Goal: Task Accomplishment & Management: Use online tool/utility

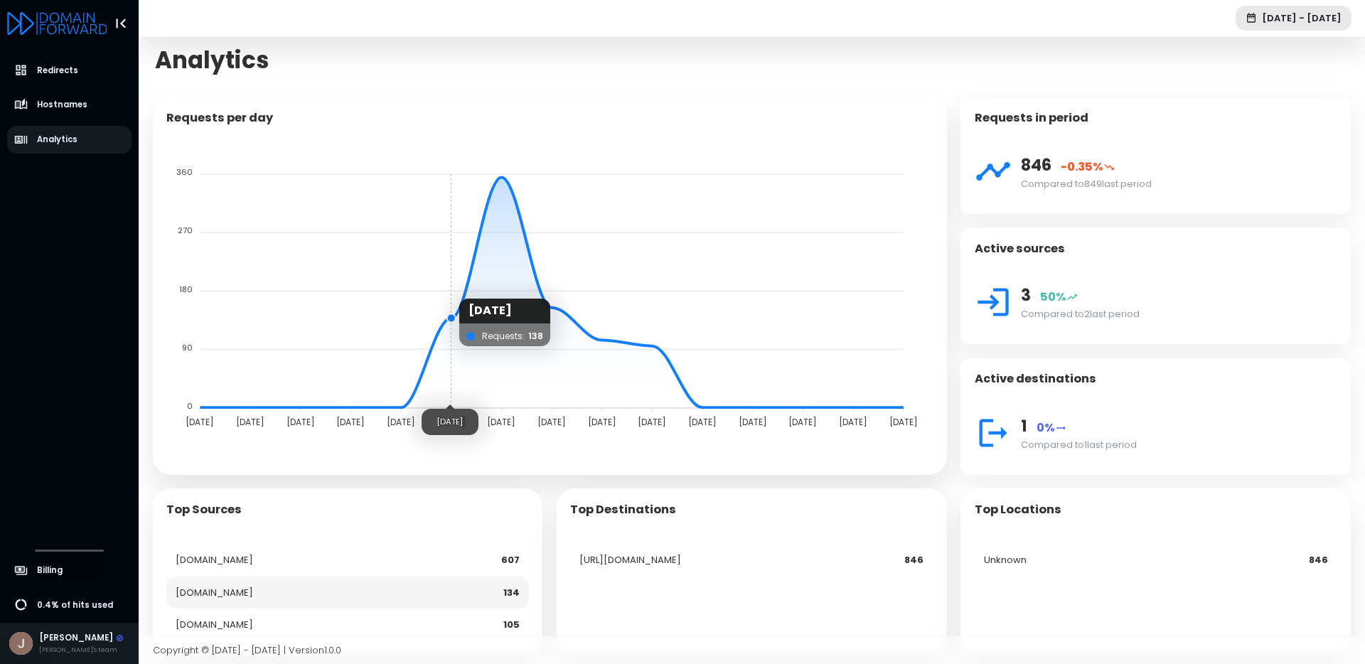
scroll to position [33, 0]
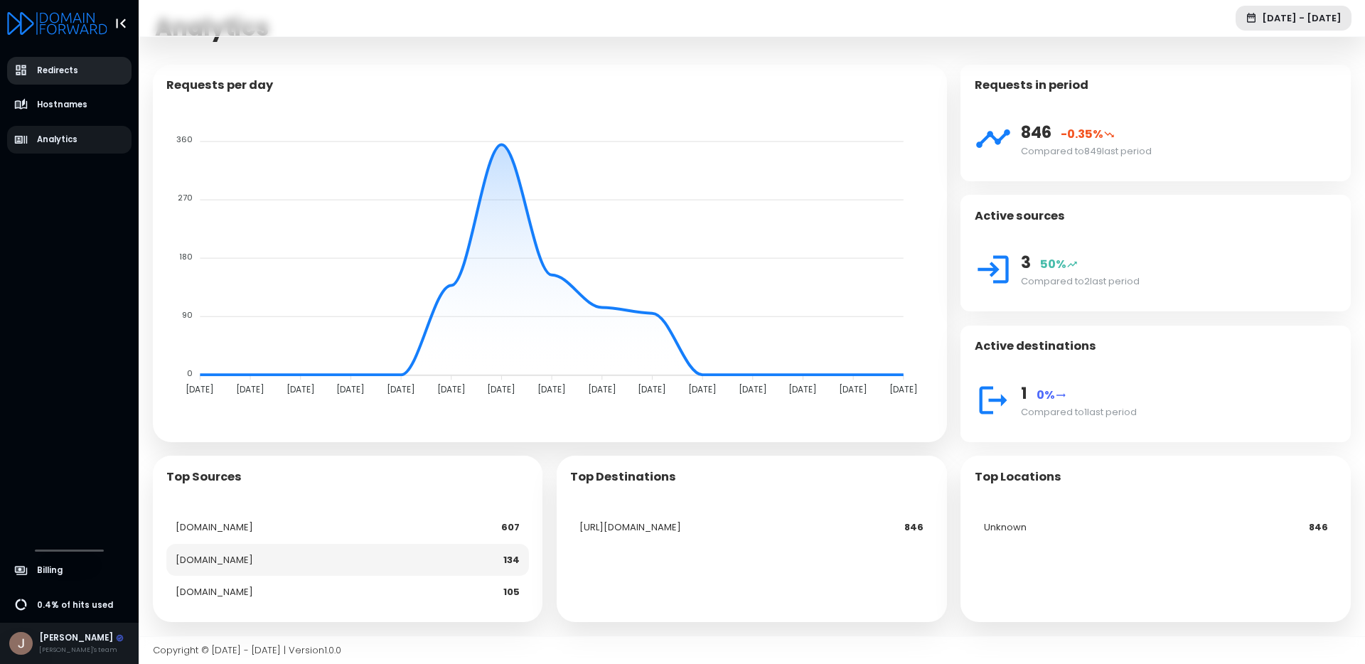
click at [69, 69] on span "Redirects" at bounding box center [57, 71] width 41 height 12
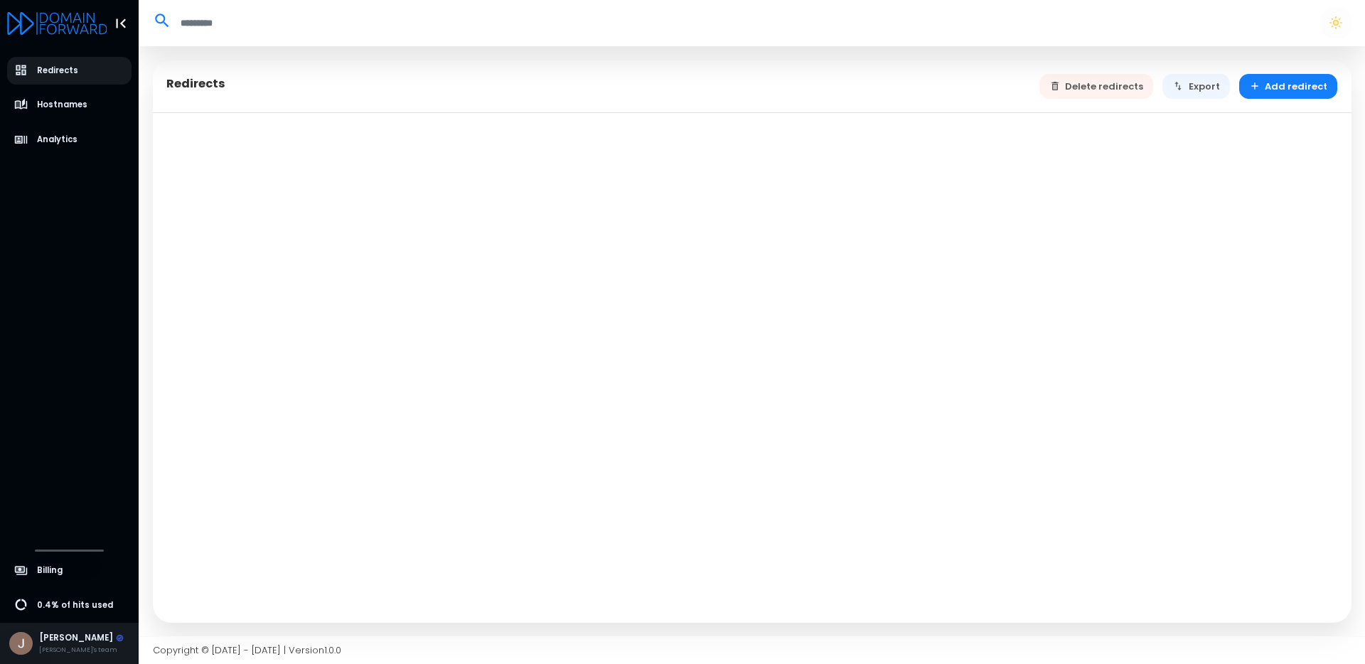
select select "**"
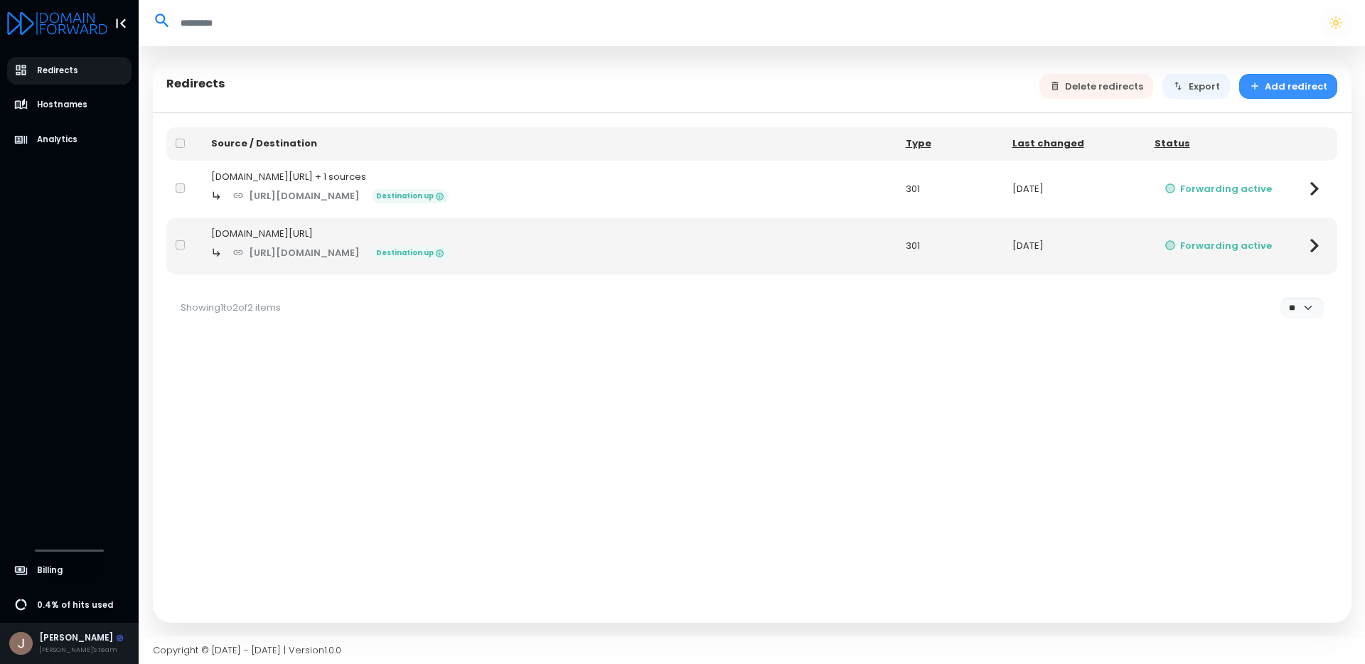
click at [1306, 91] on button "Add redirect" at bounding box center [1289, 86] width 99 height 25
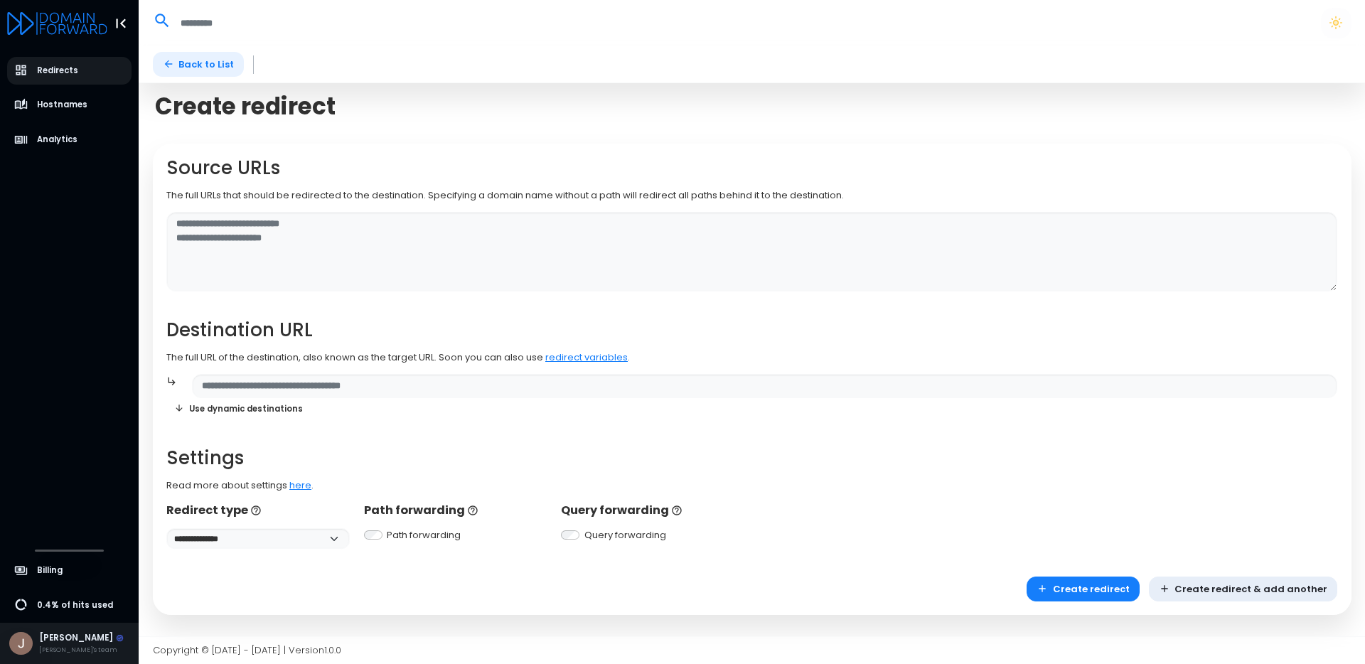
click at [213, 58] on link "Back to List" at bounding box center [199, 64] width 92 height 25
select select "**"
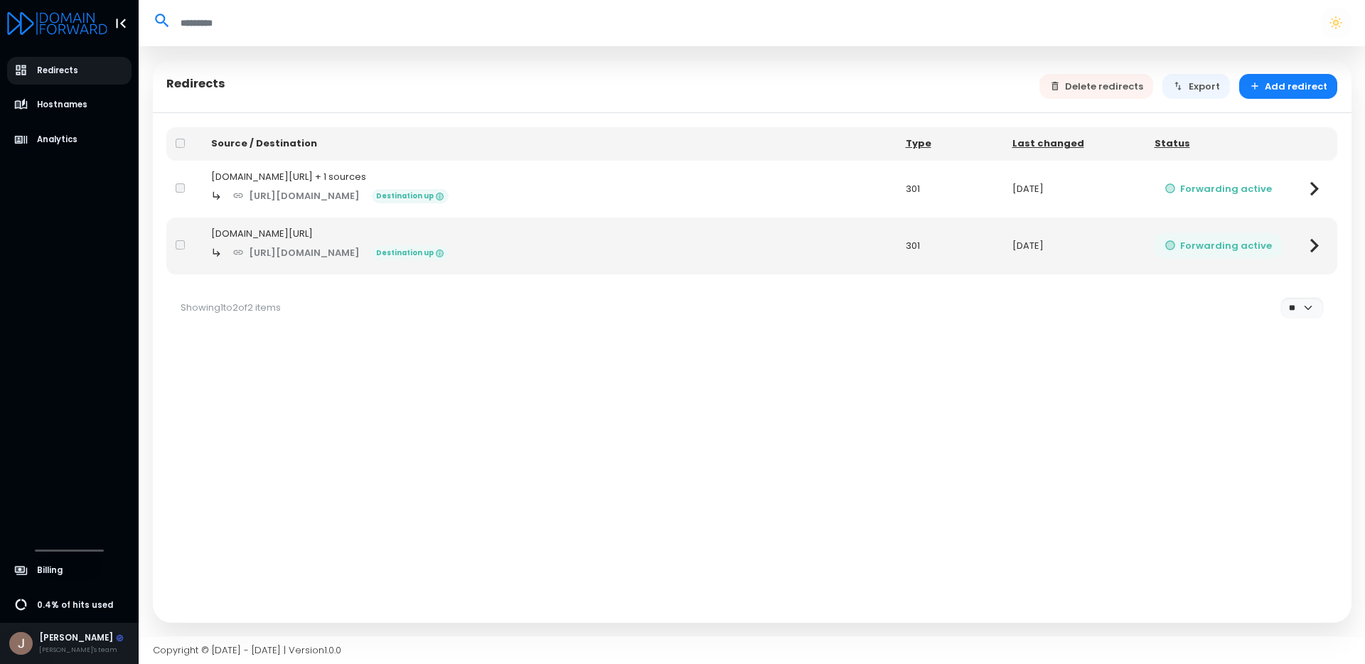
click at [1238, 242] on button "Forwarding active" at bounding box center [1219, 245] width 128 height 25
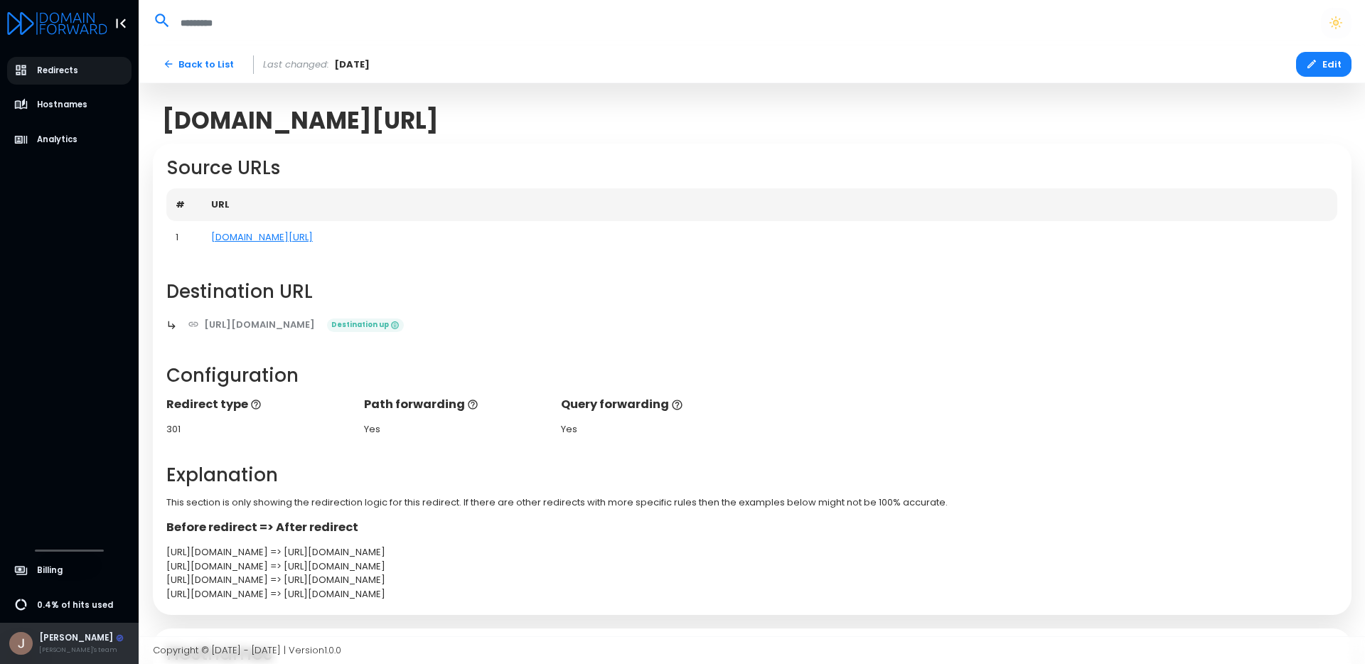
click at [51, 638] on div "[PERSON_NAME]" at bounding box center [81, 638] width 85 height 13
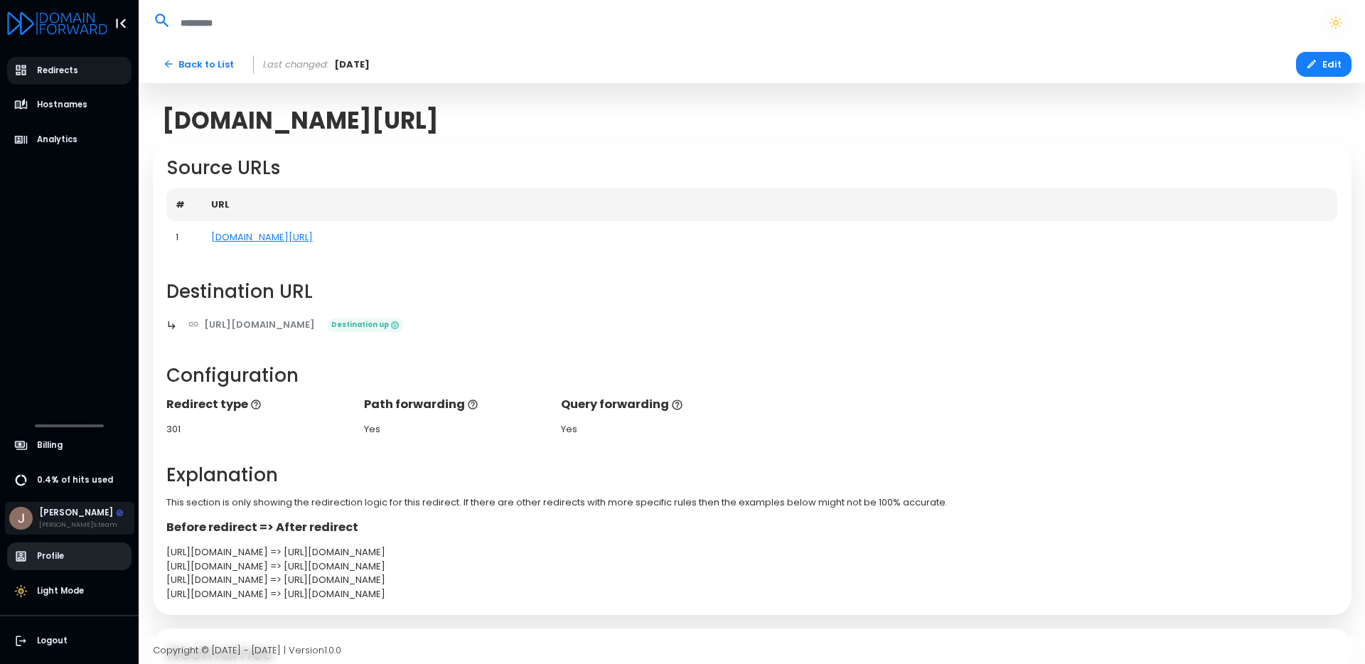
click at [60, 558] on span "Profile" at bounding box center [50, 556] width 27 height 12
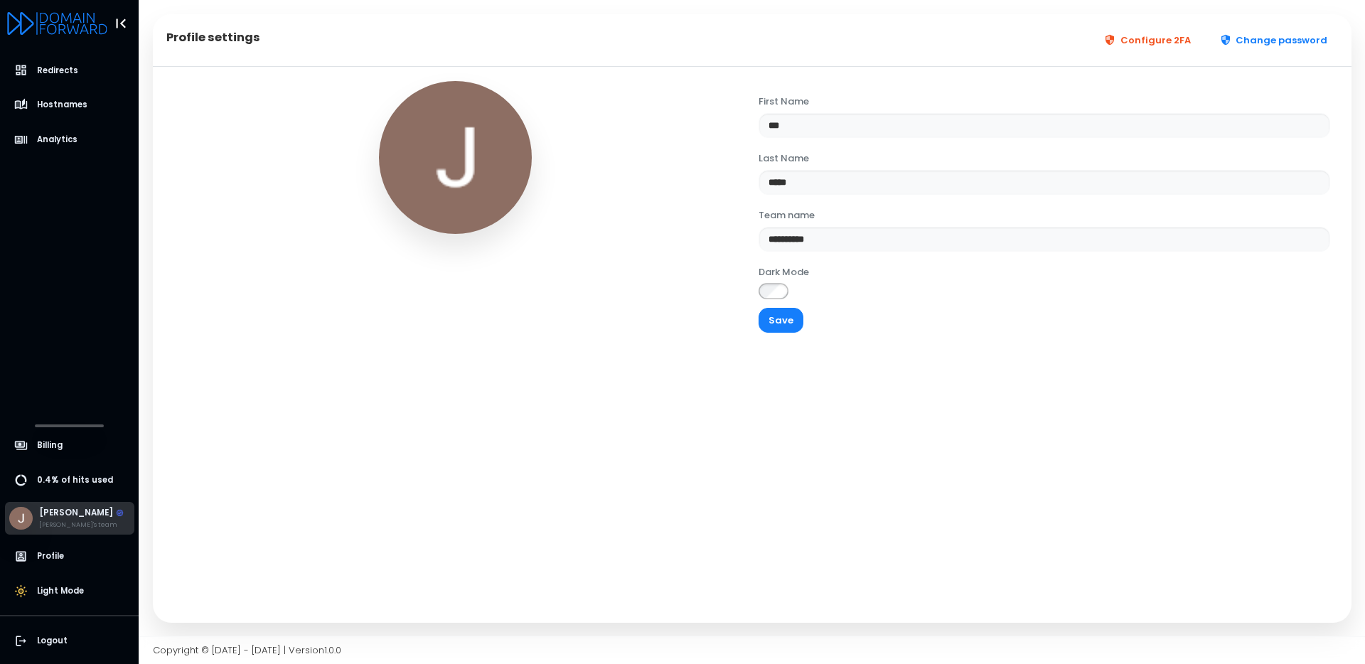
click at [65, 513] on div "[PERSON_NAME]" at bounding box center [81, 513] width 85 height 13
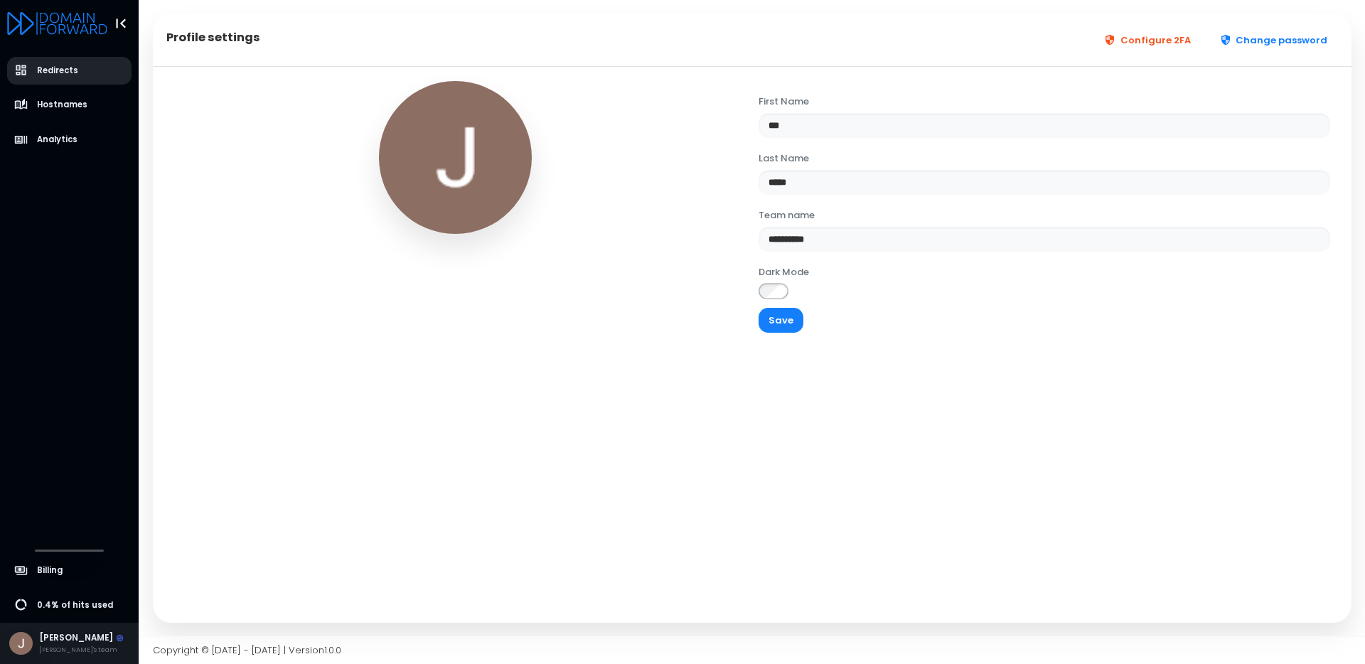
click at [53, 68] on span "Redirects" at bounding box center [57, 71] width 41 height 12
select select "**"
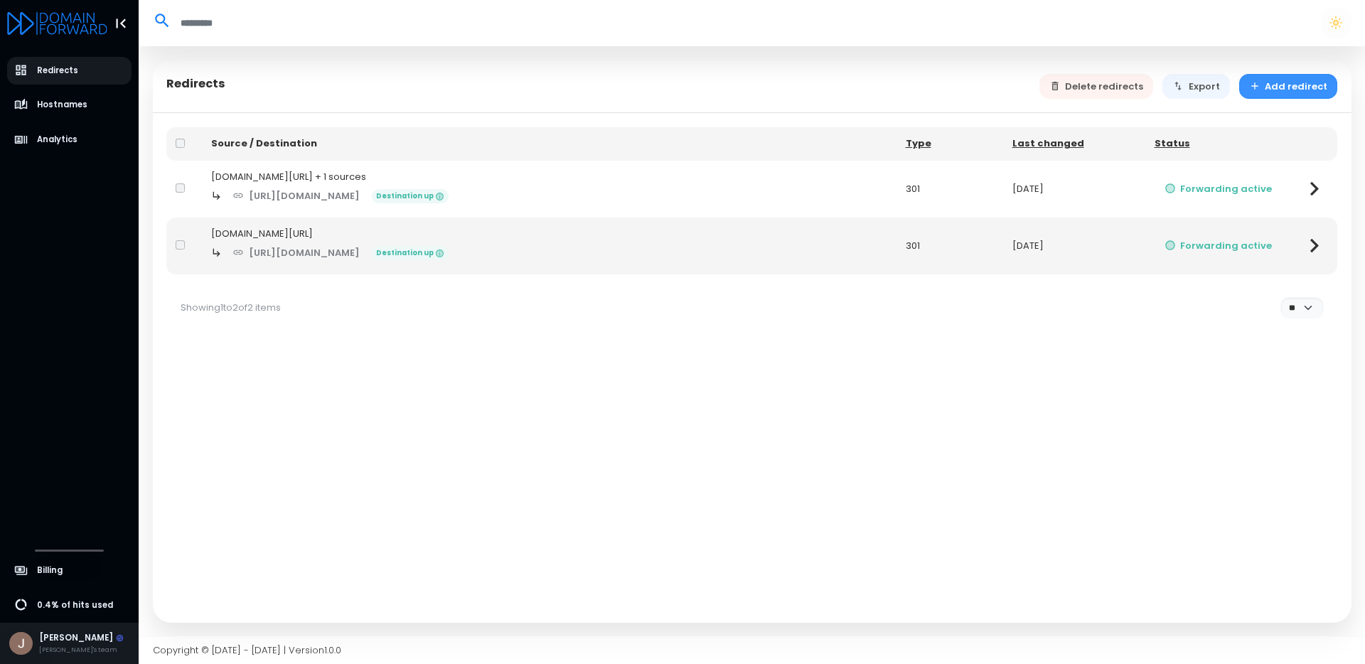
click at [1301, 85] on button "Add redirect" at bounding box center [1289, 86] width 99 height 25
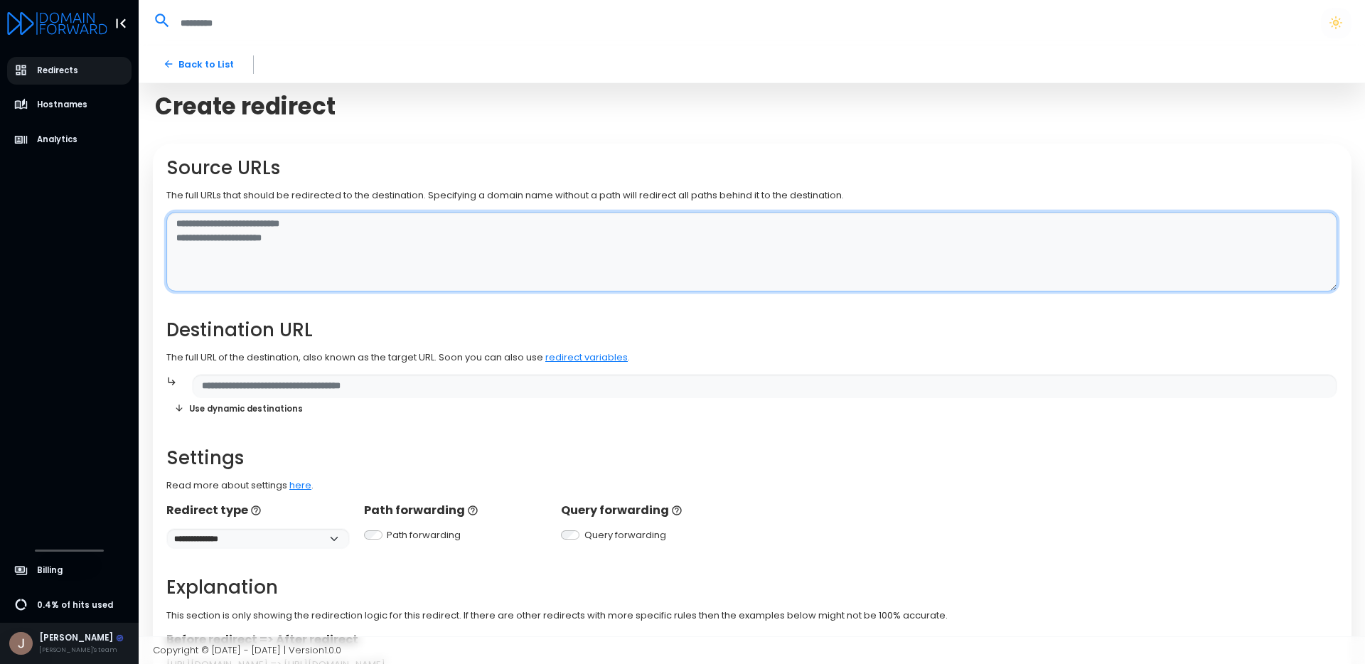
click at [291, 254] on textarea at bounding box center [751, 252] width 1171 height 80
type textarea "**********"
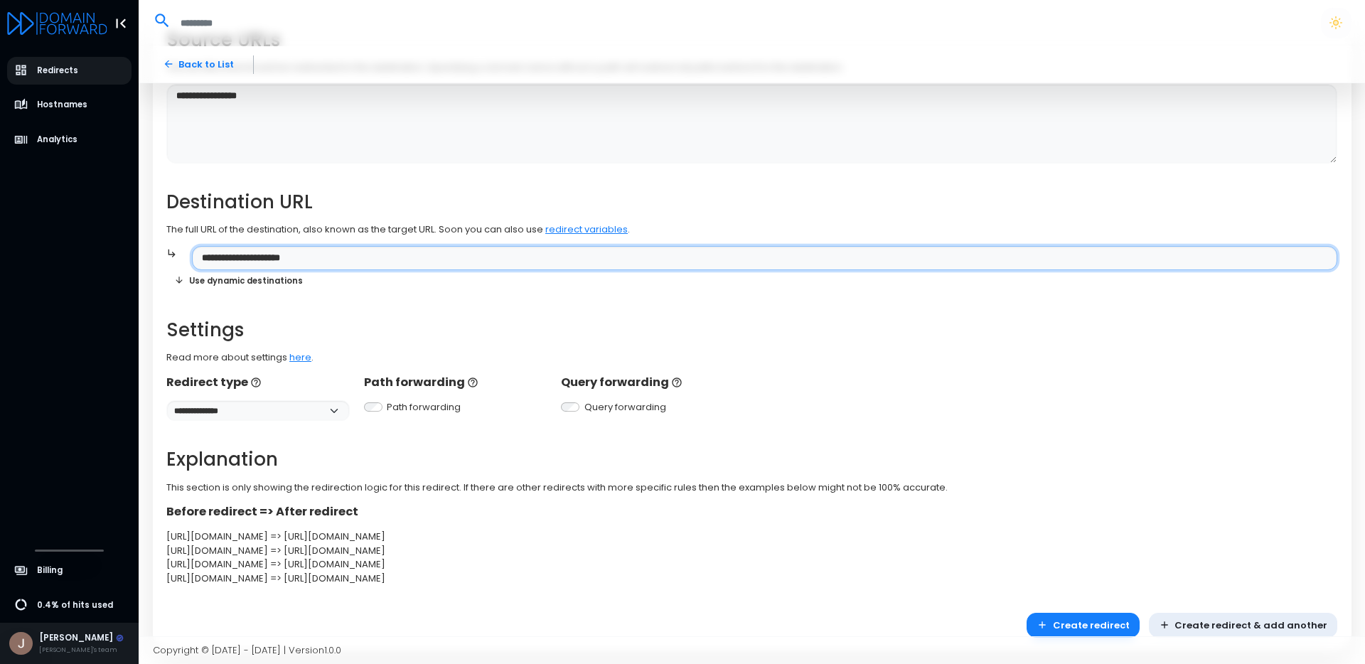
scroll to position [157, 0]
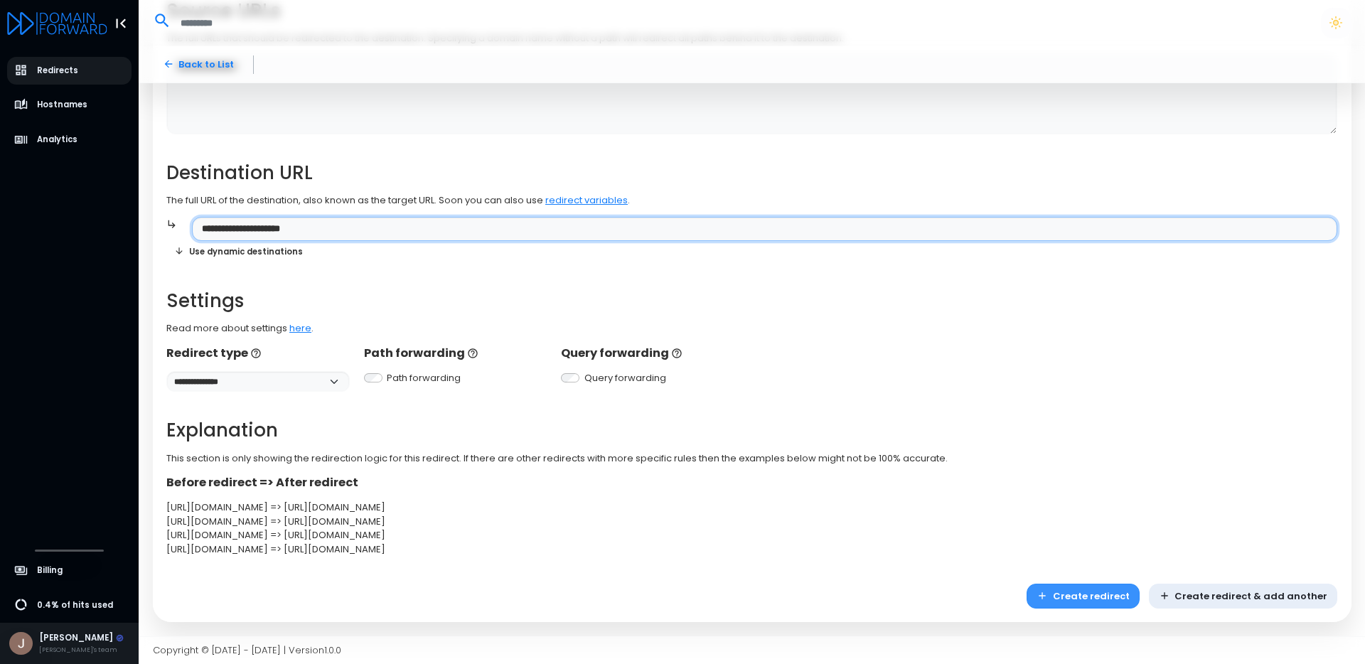
type input "**********"
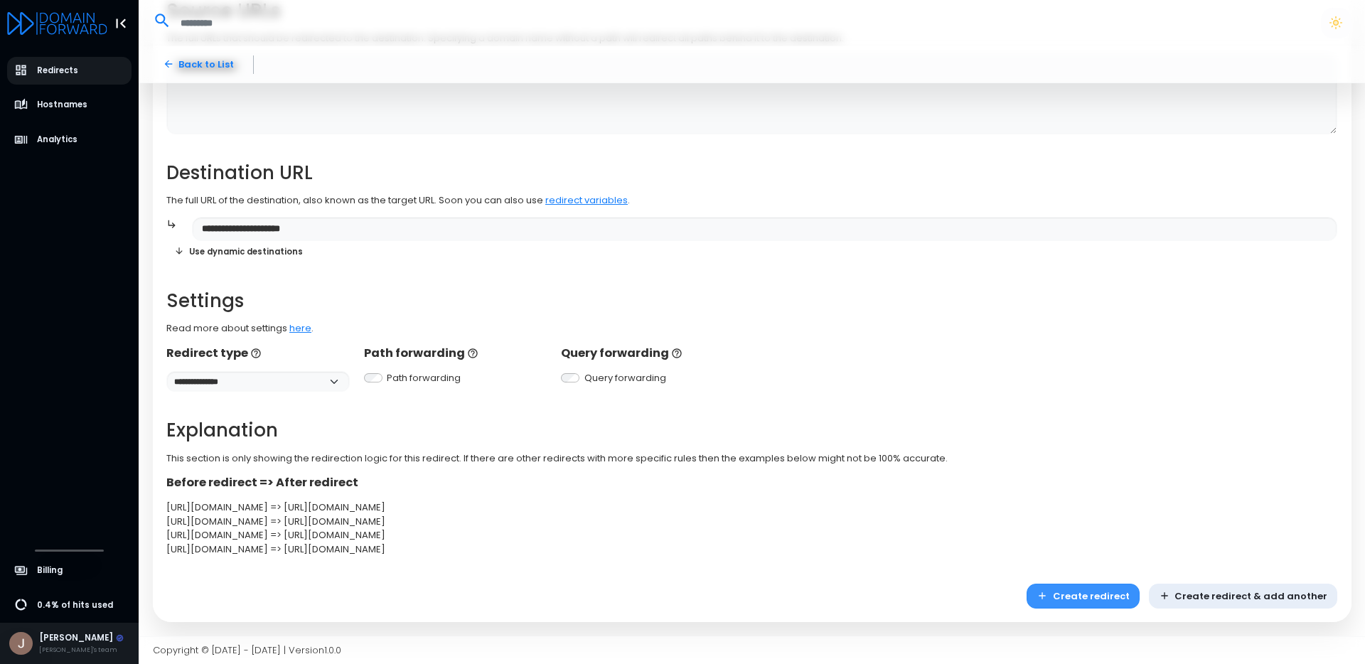
click at [1094, 595] on button "Create redirect" at bounding box center [1083, 596] width 113 height 25
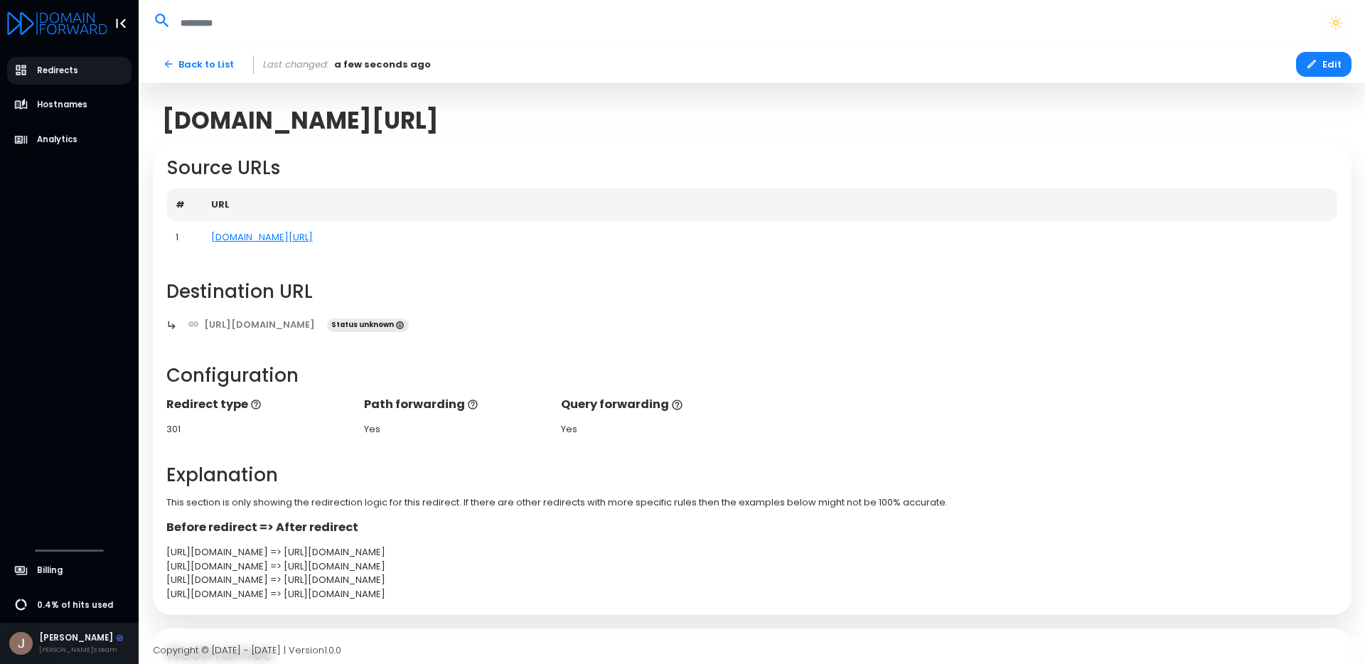
scroll to position [136, 0]
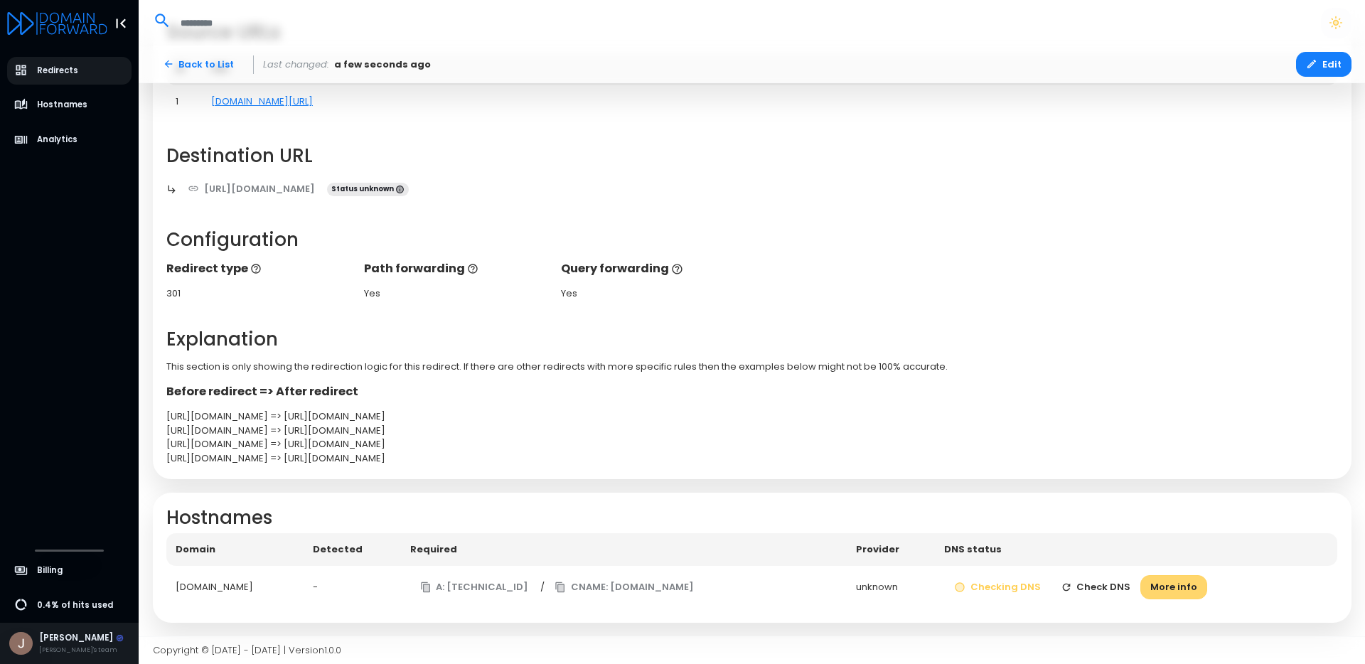
click at [1177, 585] on button "More info" at bounding box center [1174, 587] width 67 height 25
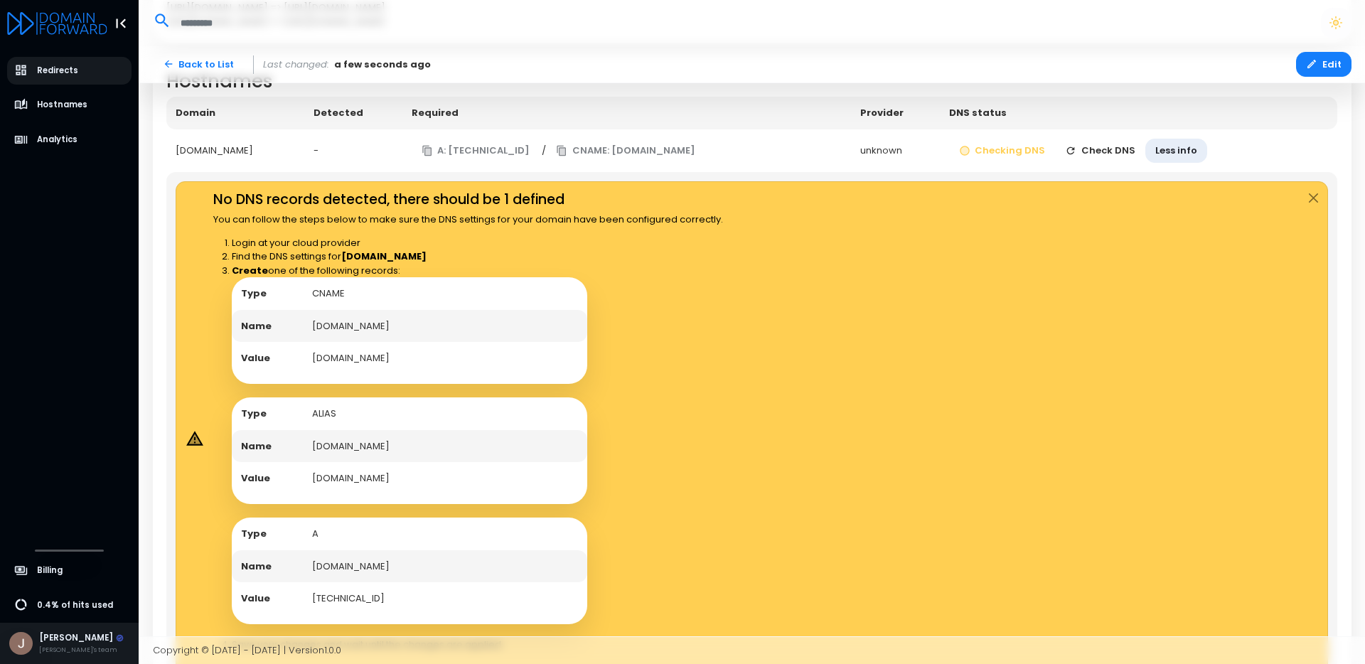
scroll to position [676, 0]
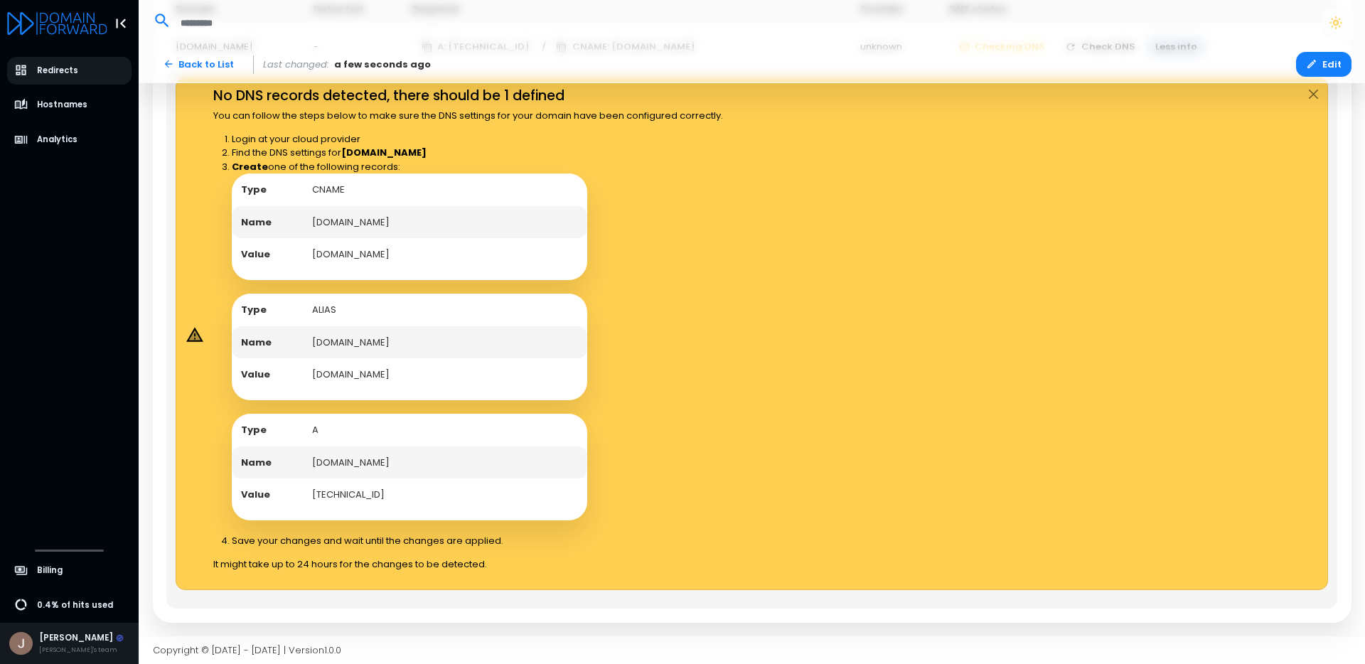
drag, startPoint x: 311, startPoint y: 340, endPoint x: 420, endPoint y: 346, distance: 109.0
click at [420, 346] on td "[DOMAIN_NAME]" at bounding box center [445, 342] width 284 height 33
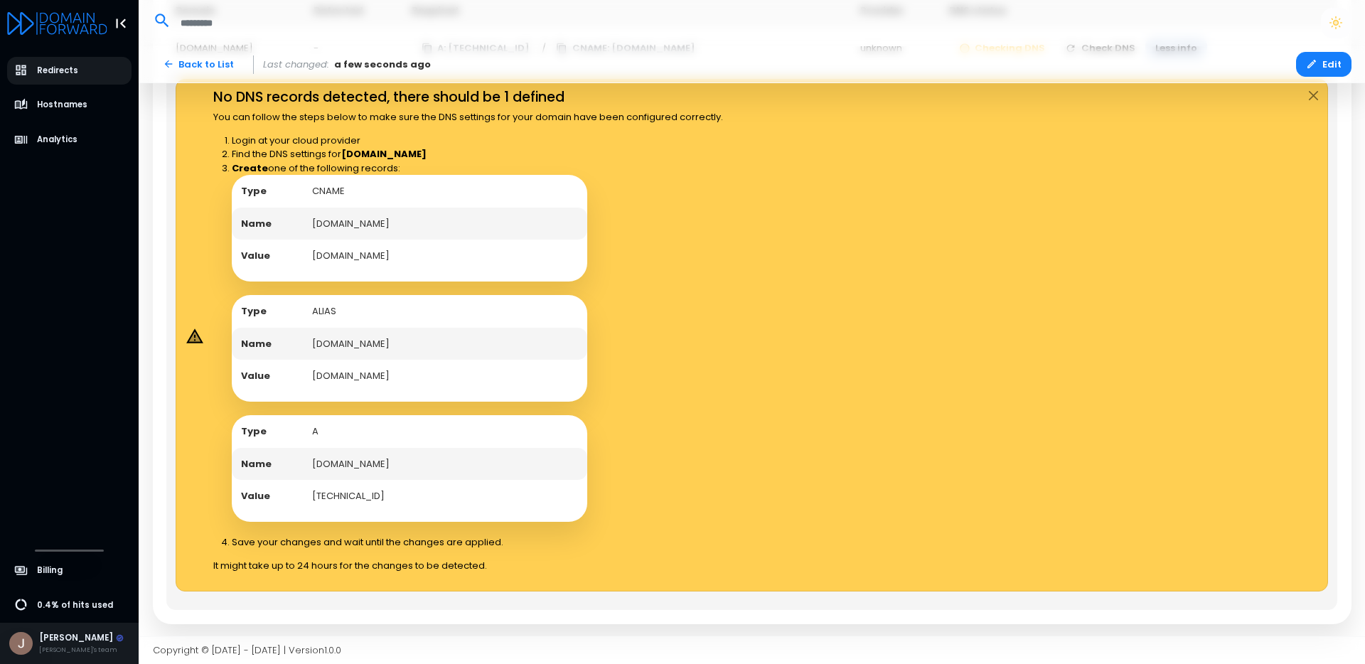
copy td "[DOMAIN_NAME]"
click at [380, 375] on td "[DOMAIN_NAME]" at bounding box center [445, 376] width 284 height 33
copy td "[DOMAIN_NAME]"
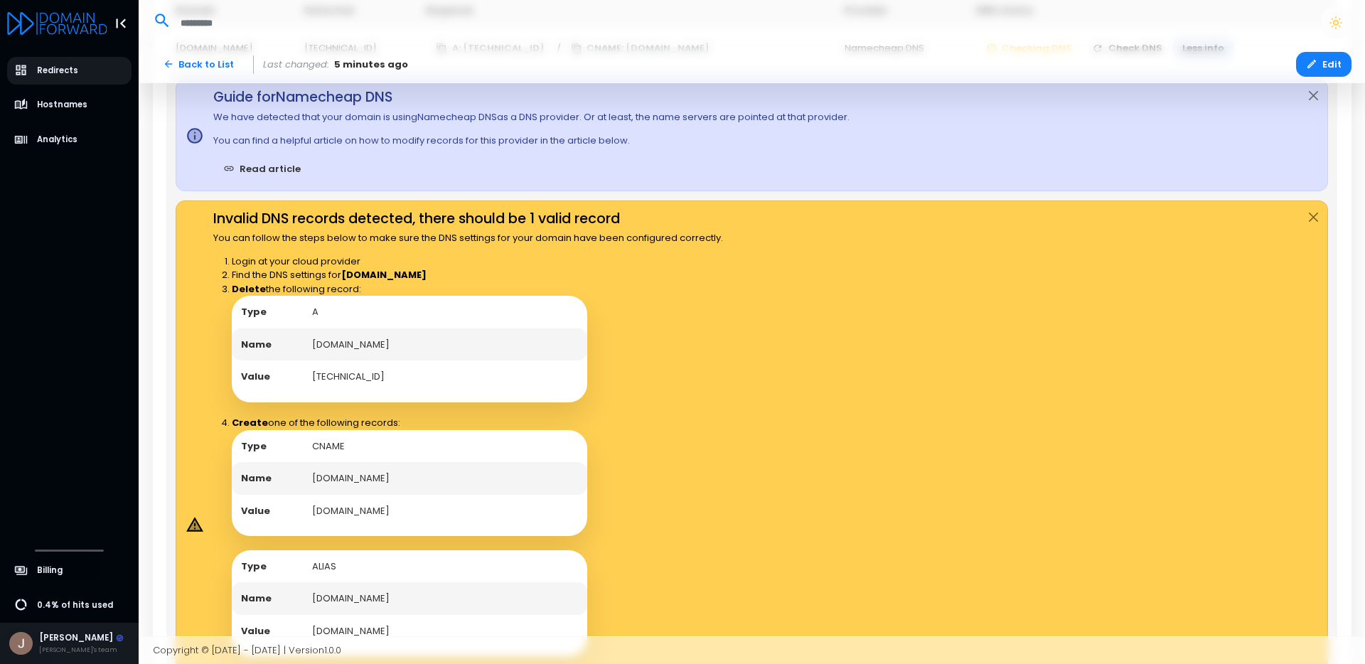
click at [791, 347] on div "Invalid DNS records detected, there should be 1 valid record You can follow the…" at bounding box center [752, 524] width 1153 height 646
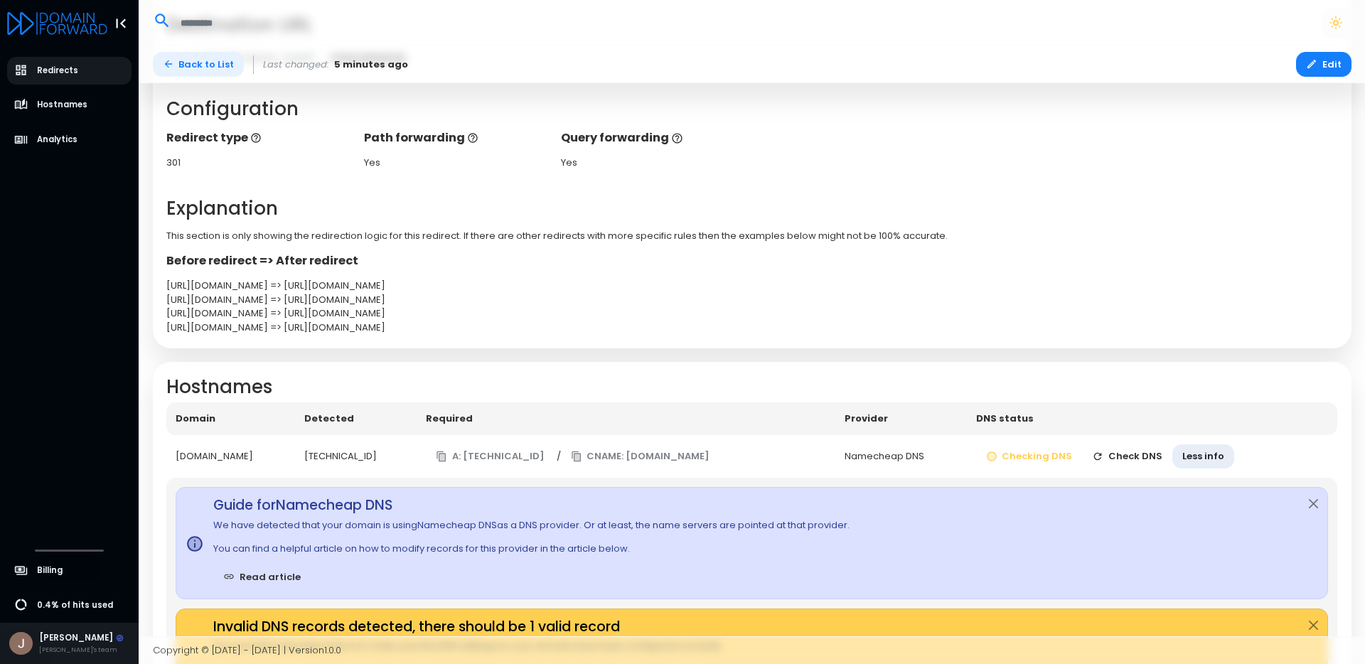
scroll to position [264, 0]
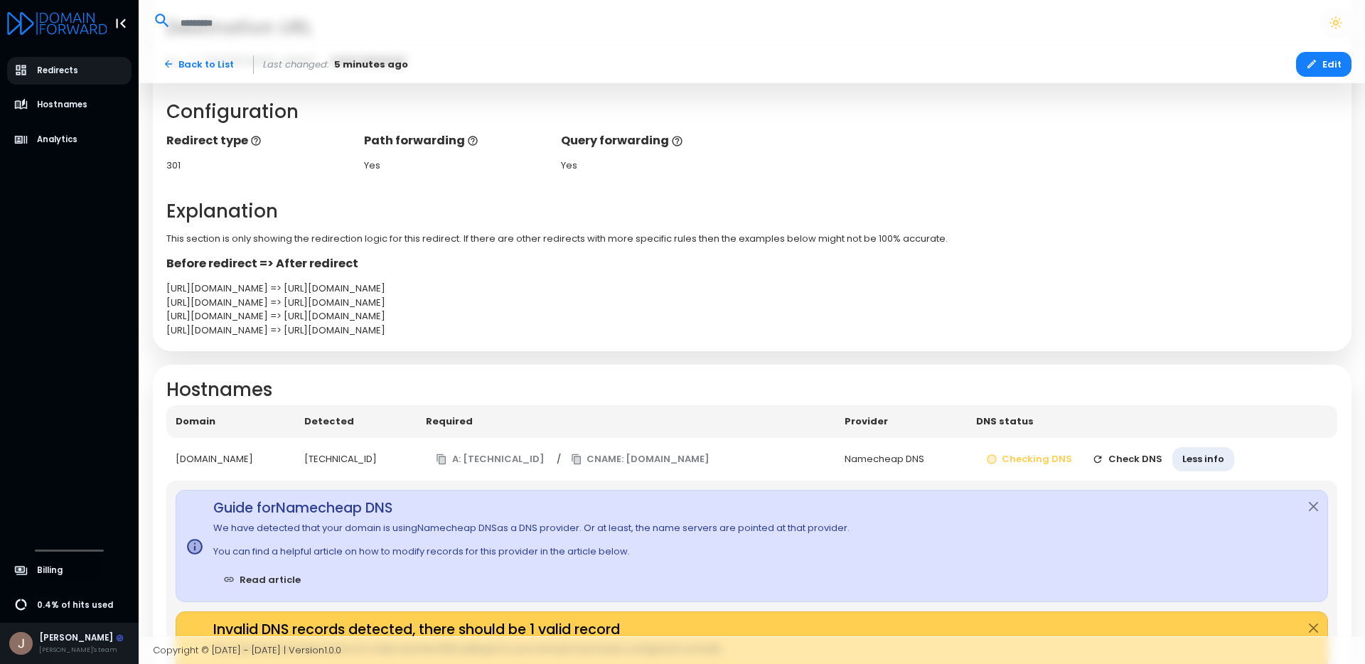
click at [1124, 449] on button "Check DNS" at bounding box center [1127, 459] width 90 height 25
click at [1138, 457] on button "Check DNS" at bounding box center [1127, 459] width 90 height 25
click at [236, 459] on div "[DOMAIN_NAME]" at bounding box center [231, 459] width 110 height 14
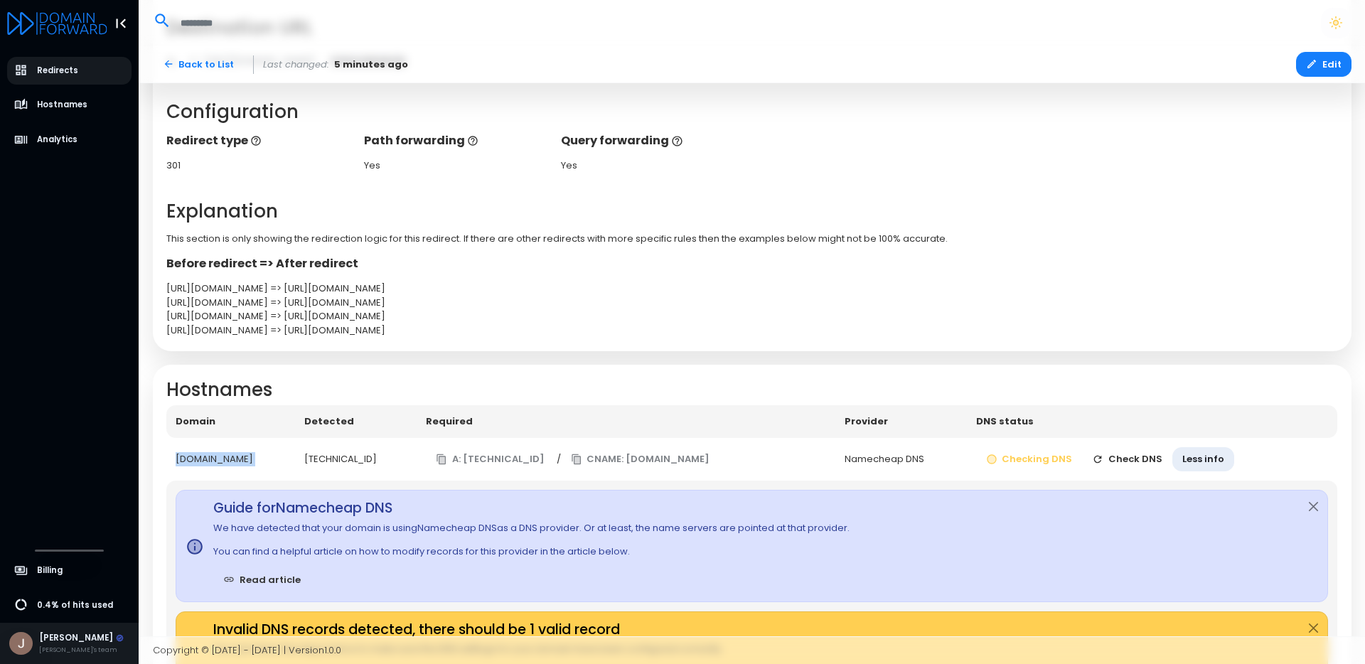
copy div "[DOMAIN_NAME]"
